Goal: Communication & Community: Answer question/provide support

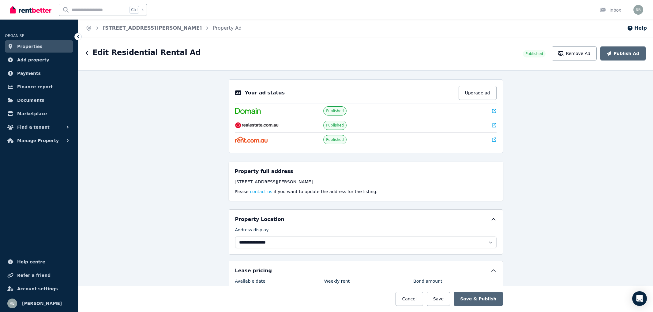
select select "**********"
click at [28, 49] on span "Properties" at bounding box center [29, 46] width 25 height 7
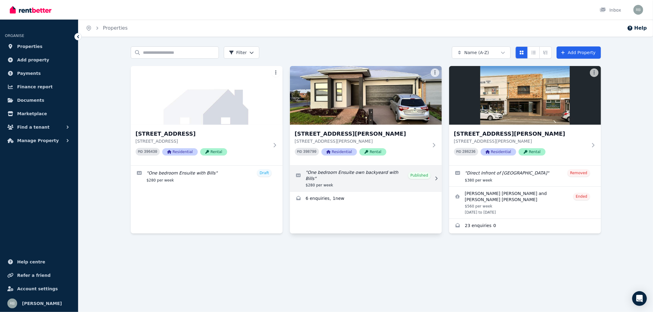
click at [389, 175] on link "Edit listing: One bedroom Ensuite own backyeard with Bills" at bounding box center [366, 179] width 152 height 26
select select "**********"
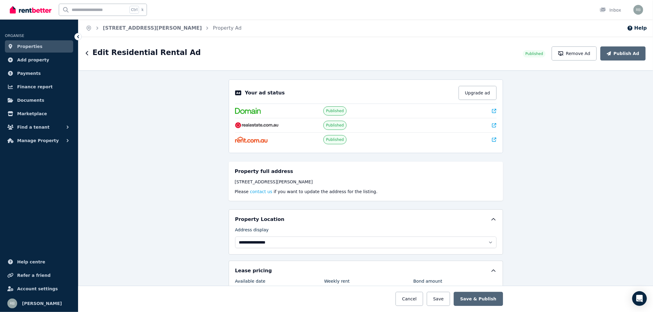
scroll to position [68, 0]
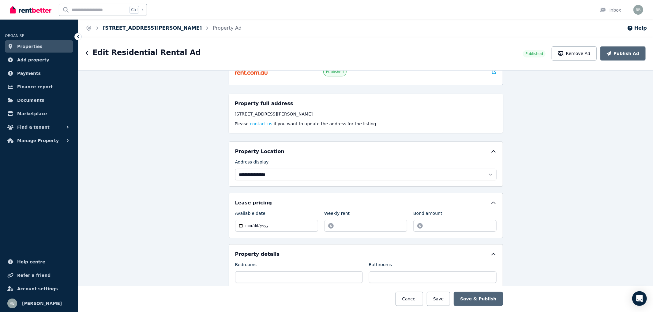
click at [127, 29] on link "[STREET_ADDRESS][PERSON_NAME]" at bounding box center [152, 28] width 99 height 6
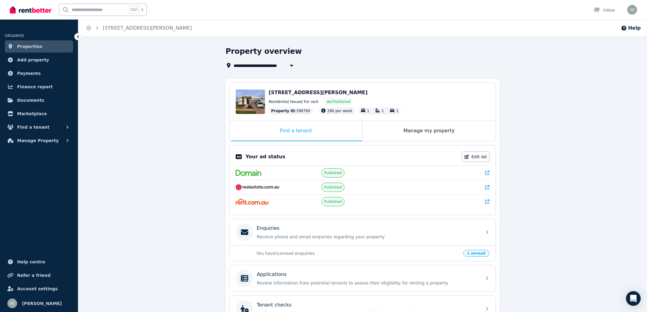
click at [308, 92] on span "[STREET_ADDRESS][PERSON_NAME]" at bounding box center [318, 93] width 99 height 6
click at [323, 129] on div "Find a tenant" at bounding box center [296, 131] width 133 height 20
click at [356, 253] on p "You have 1 unread enquiries" at bounding box center [358, 254] width 203 height 6
drag, startPoint x: 294, startPoint y: 254, endPoint x: 420, endPoint y: 249, distance: 126.2
click at [296, 255] on p "You have 1 unread enquiries" at bounding box center [358, 254] width 203 height 6
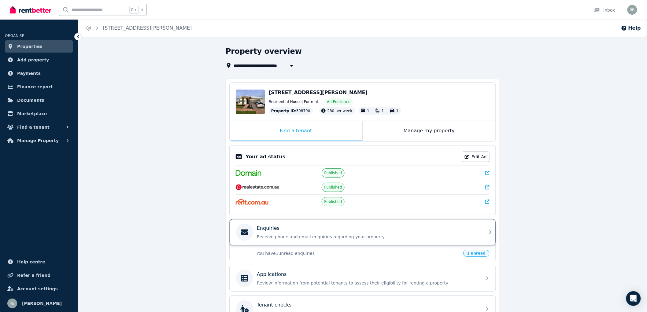
click at [469, 239] on p "Receive phone and email enquiries regarding your property" at bounding box center [368, 237] width 222 height 6
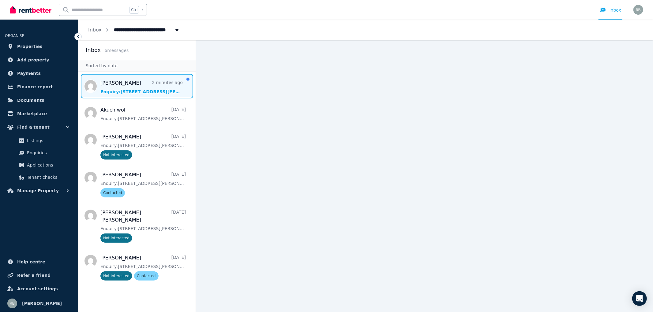
click at [138, 86] on span "Message list" at bounding box center [136, 86] width 117 height 24
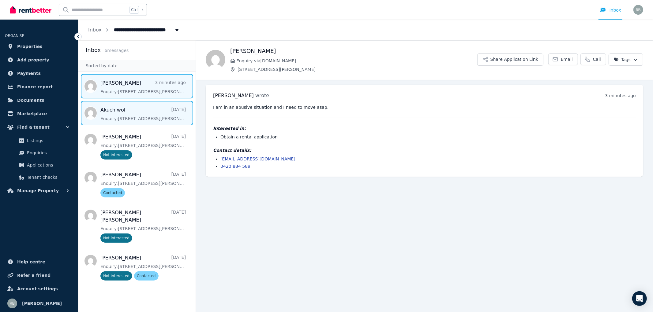
click at [126, 115] on span "Message list" at bounding box center [136, 113] width 117 height 24
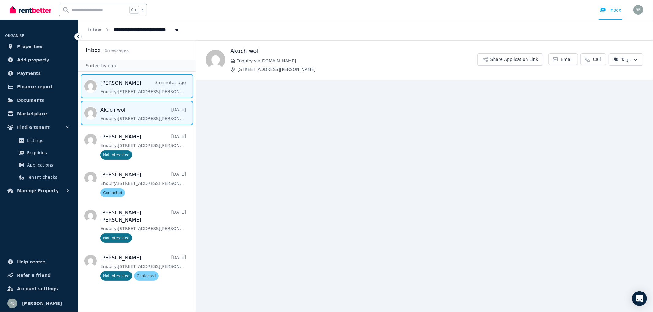
click at [126, 87] on span "Message list" at bounding box center [136, 86] width 117 height 24
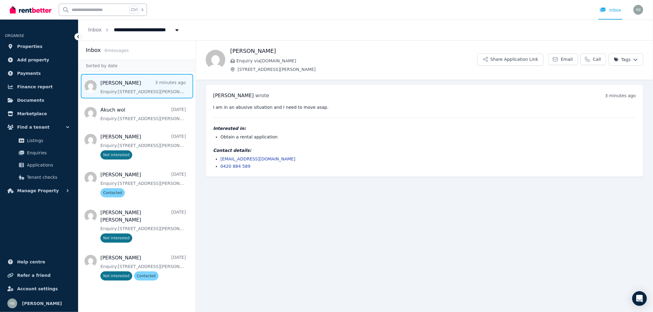
click at [126, 81] on span "Message list" at bounding box center [136, 86] width 117 height 24
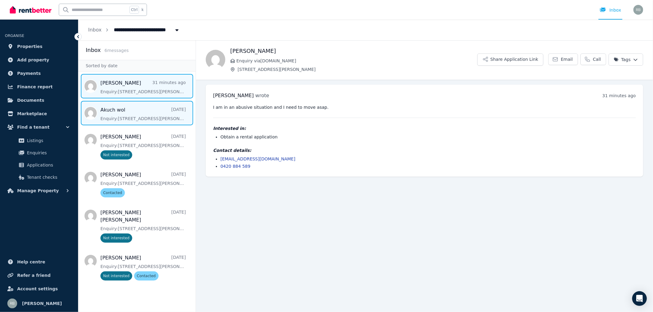
click at [125, 115] on span "Message list" at bounding box center [136, 113] width 117 height 24
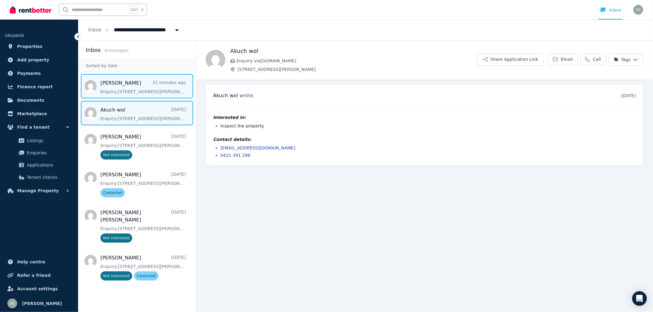
click at [121, 86] on span "Message list" at bounding box center [136, 86] width 117 height 24
